Goal: Find specific page/section: Find specific page/section

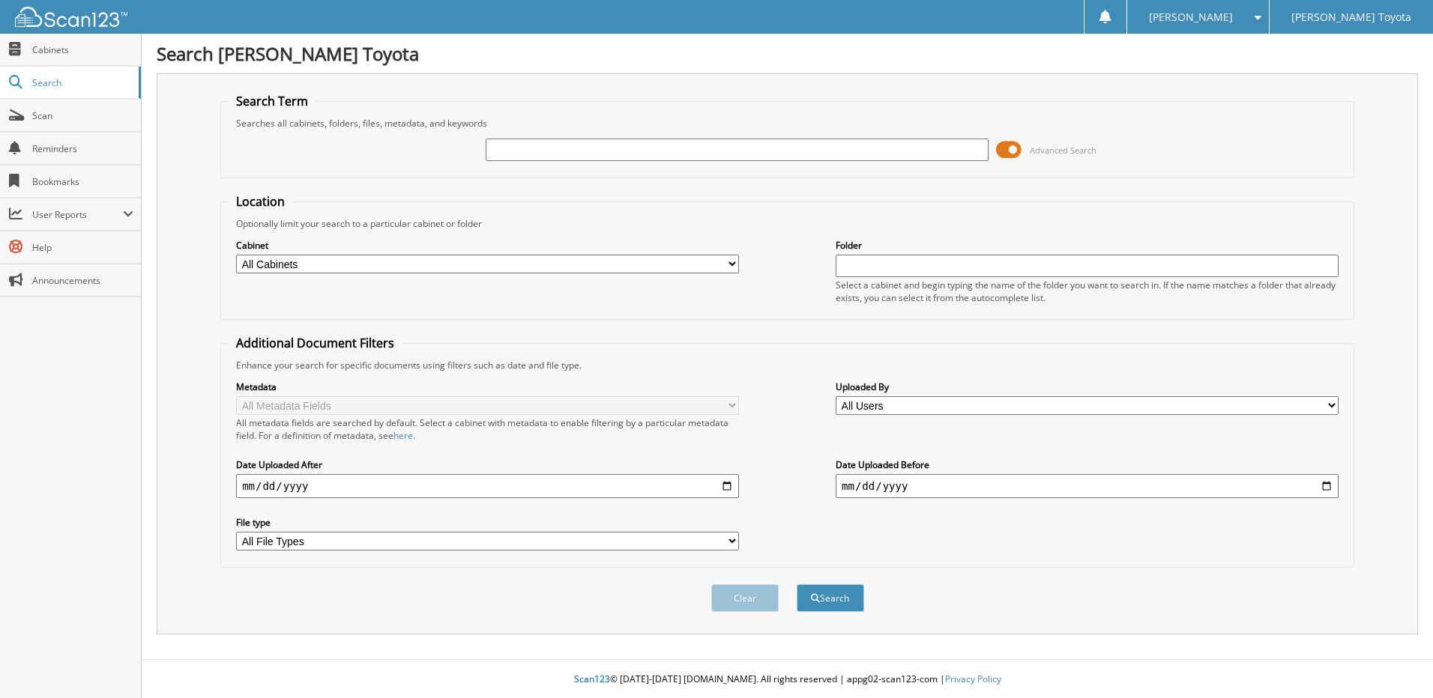
click at [541, 149] on input "text" at bounding box center [737, 150] width 503 height 22
type input "5"
type input "327016"
click at [828, 595] on button "Search" at bounding box center [830, 599] width 67 height 28
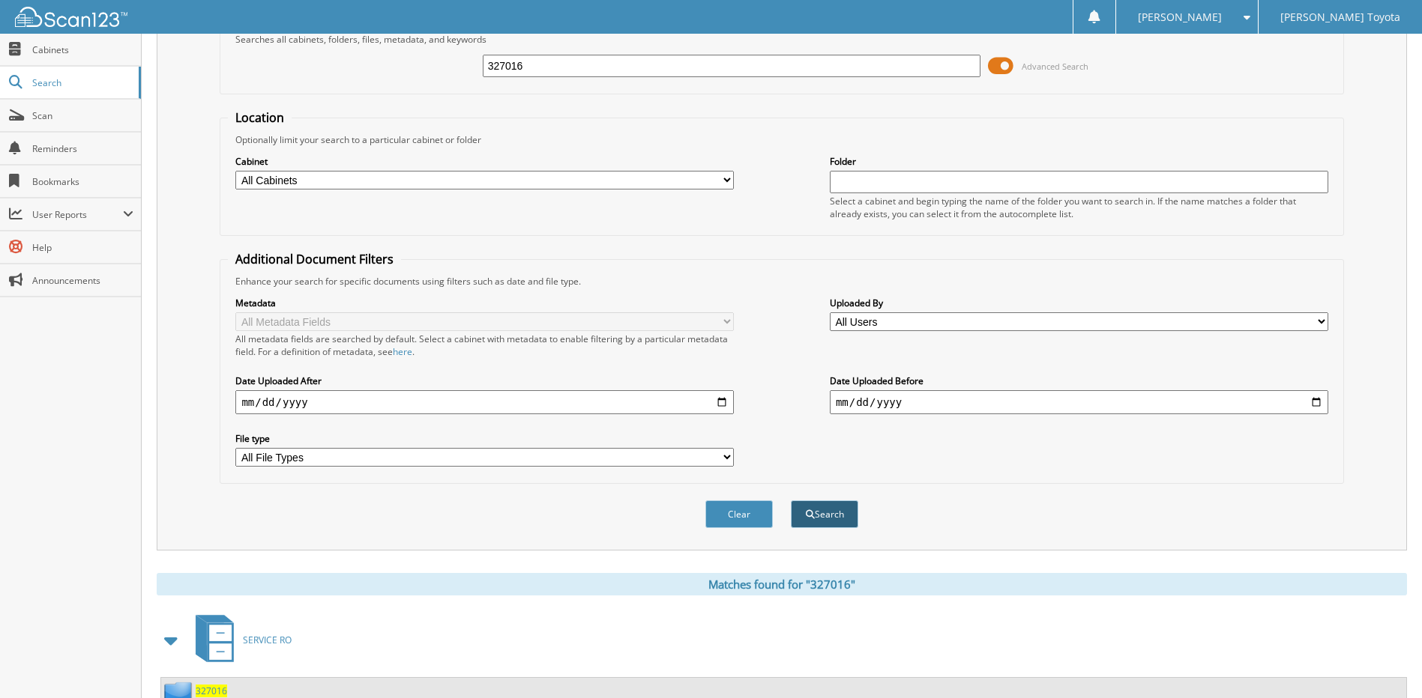
scroll to position [223, 0]
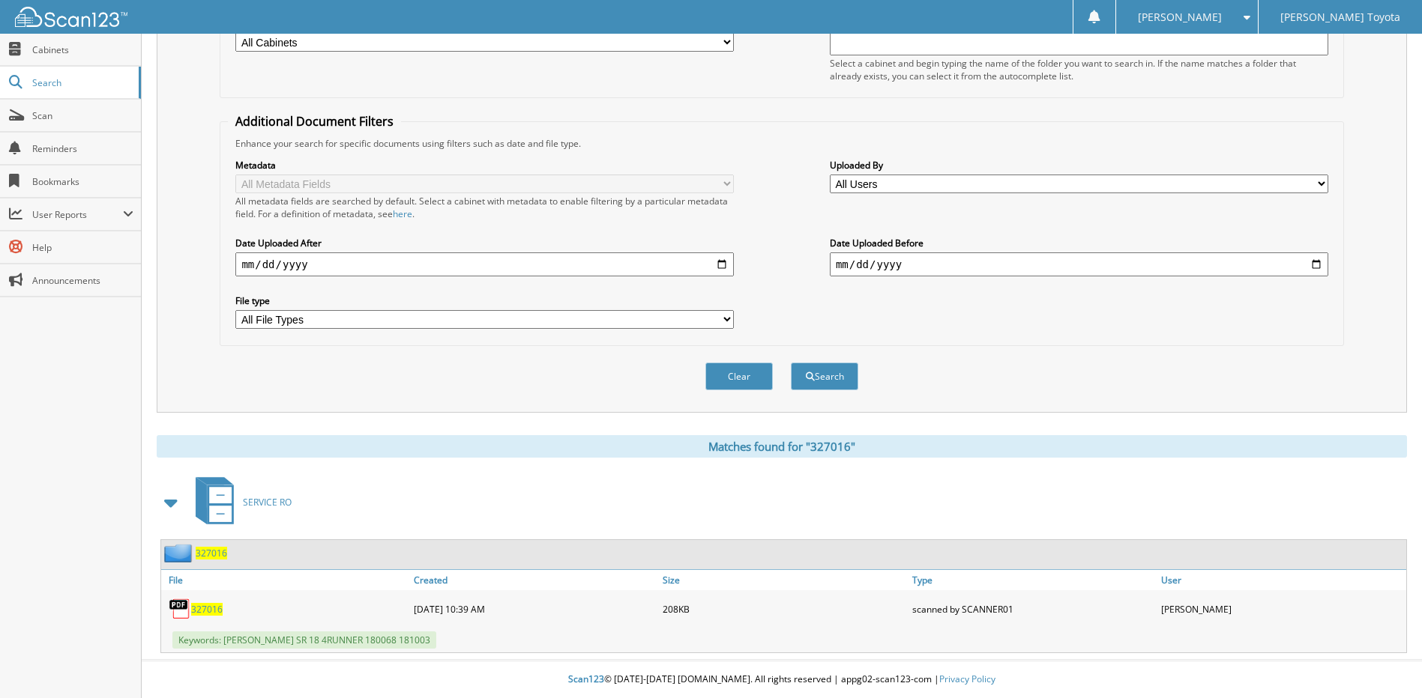
click at [202, 548] on span "327016" at bounding box center [211, 553] width 31 height 13
